Goal: Task Accomplishment & Management: Use online tool/utility

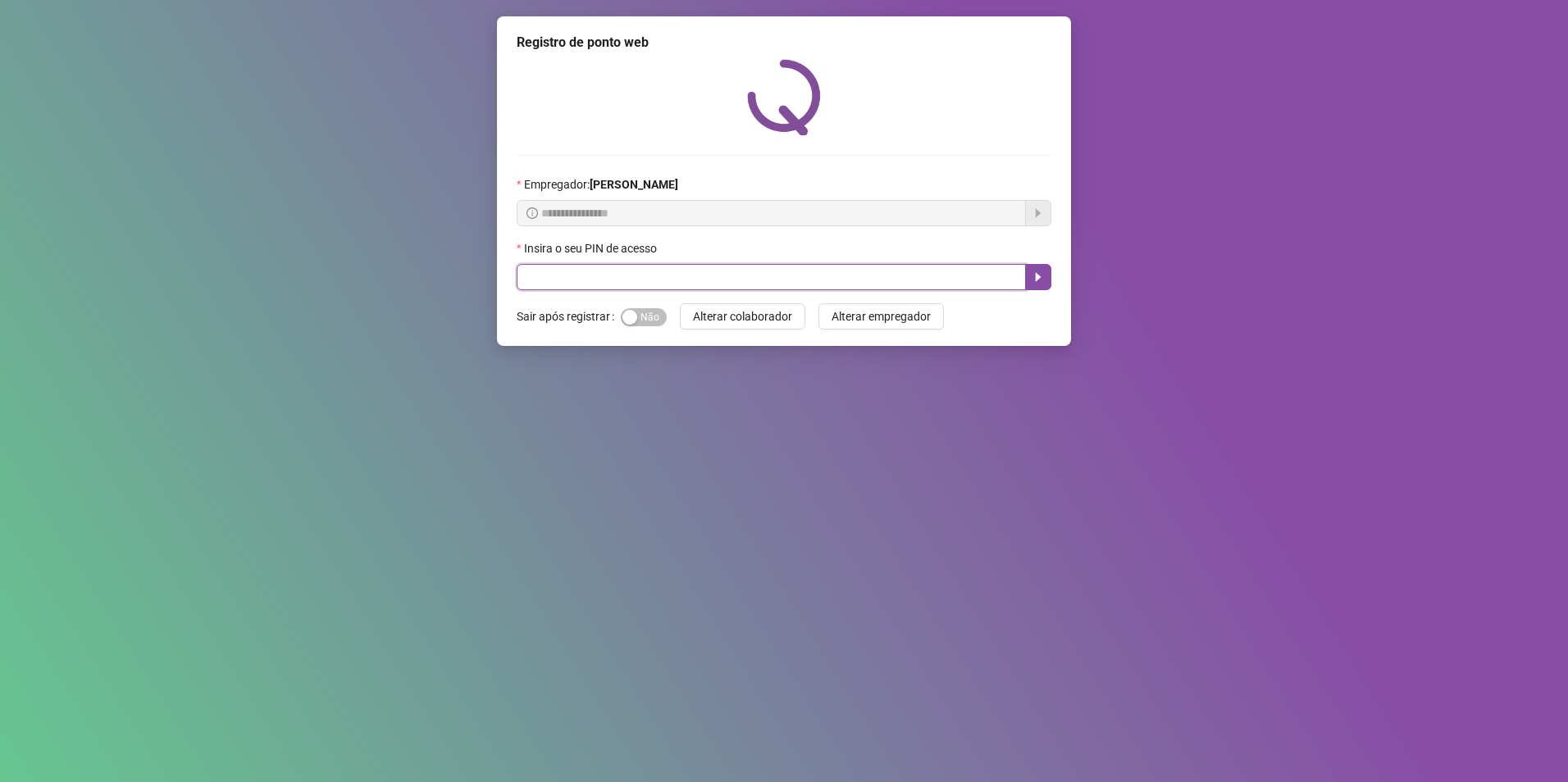
click at [705, 282] on input "text" at bounding box center [771, 277] width 509 height 26
type input "*****"
click at [695, 276] on input "text" at bounding box center [771, 277] width 509 height 26
type input "*****"
